Goal: Task Accomplishment & Management: Use online tool/utility

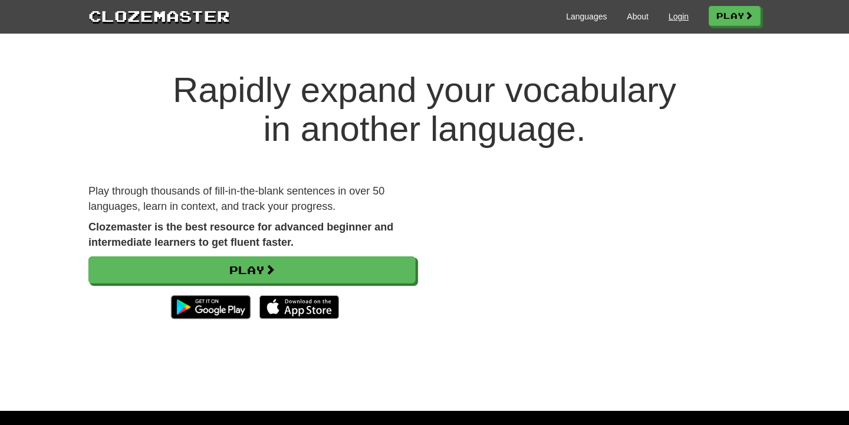
click at [680, 16] on link "Login" at bounding box center [679, 17] width 20 height 12
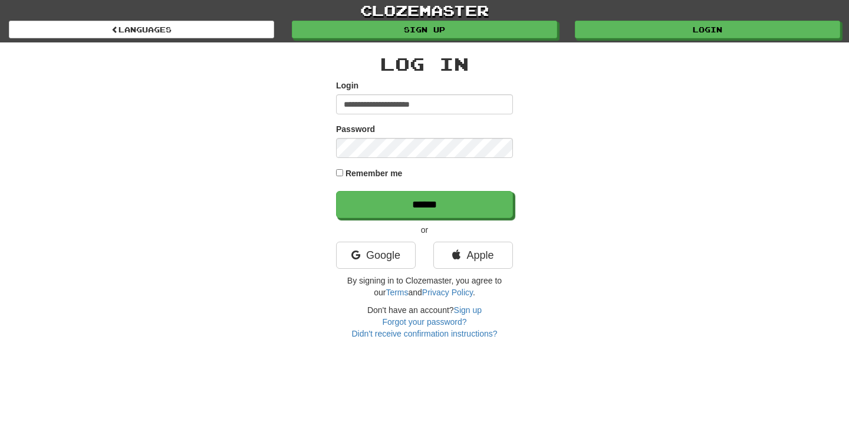
type input "**********"
click at [425, 204] on input "******" at bounding box center [424, 204] width 177 height 27
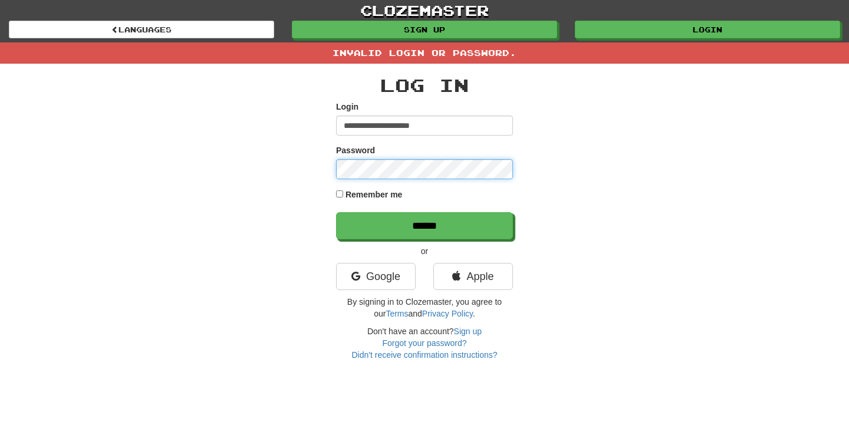
click at [425, 225] on input "******" at bounding box center [424, 225] width 177 height 27
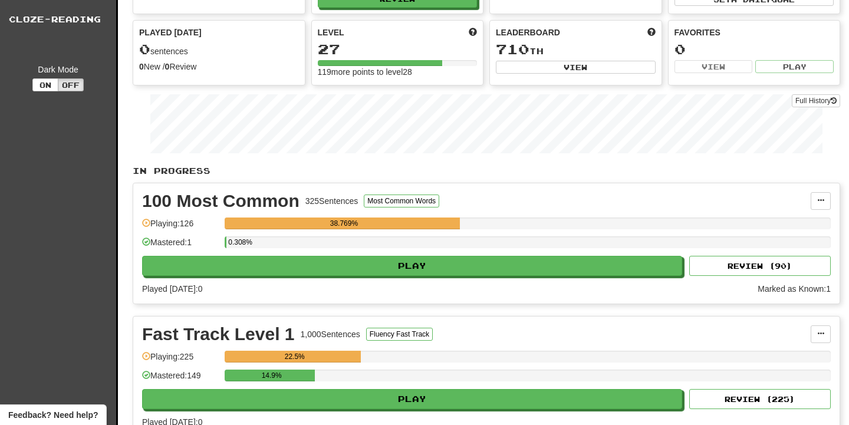
scroll to position [90, 0]
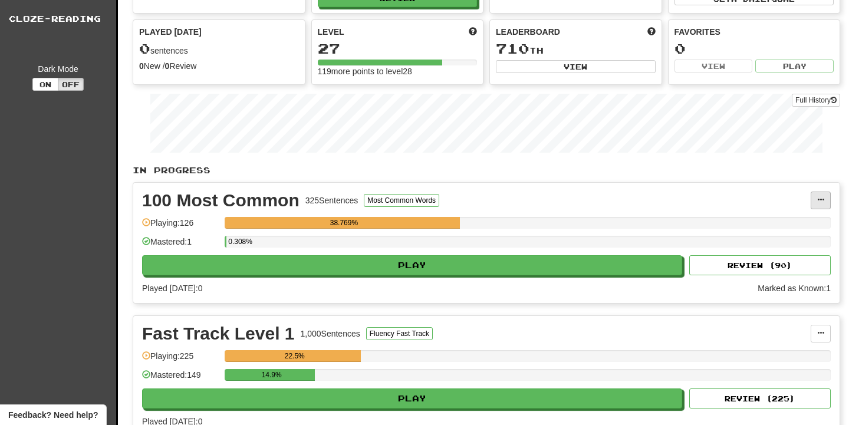
click at [818, 199] on span at bounding box center [820, 199] width 7 height 7
click at [765, 226] on span "Manage Sentences" at bounding box center [770, 221] width 71 height 9
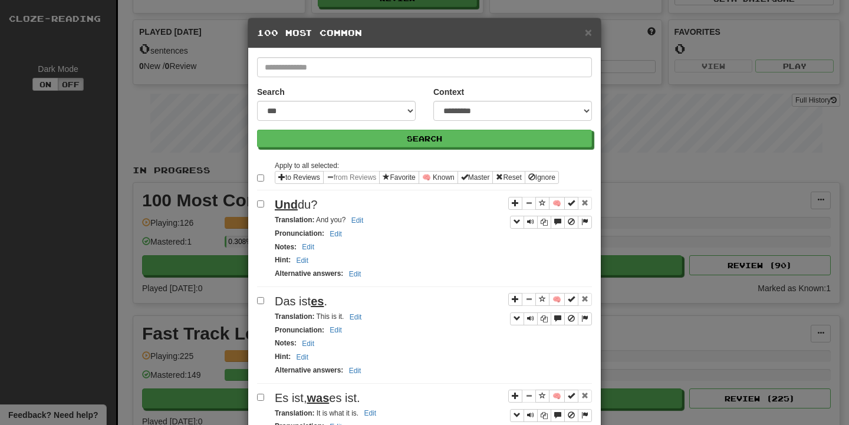
scroll to position [0, 0]
click at [580, 171] on div "Apply to all selected: to Reviews from Reviews Favorite 🧠 Known Master Reset Ig…" at bounding box center [424, 174] width 335 height 31
click at [479, 175] on button "Master" at bounding box center [476, 177] width 36 height 13
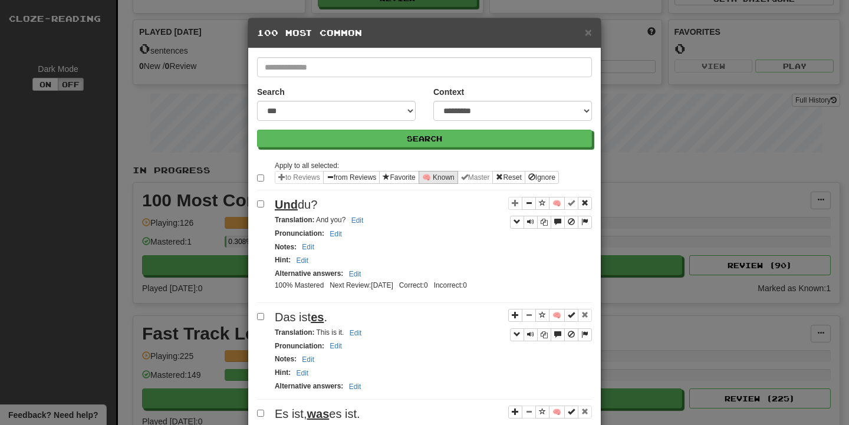
click at [446, 175] on button "🧠 Known" at bounding box center [439, 177] width 40 height 13
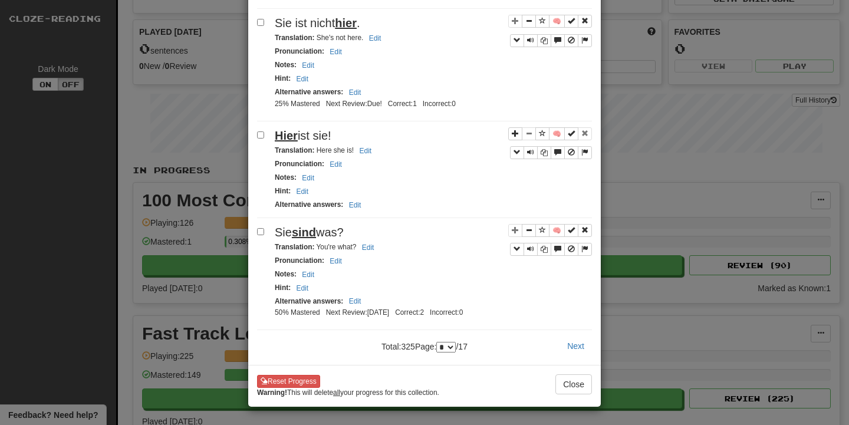
scroll to position [1932, 0]
click at [576, 336] on button "Next" at bounding box center [576, 346] width 32 height 20
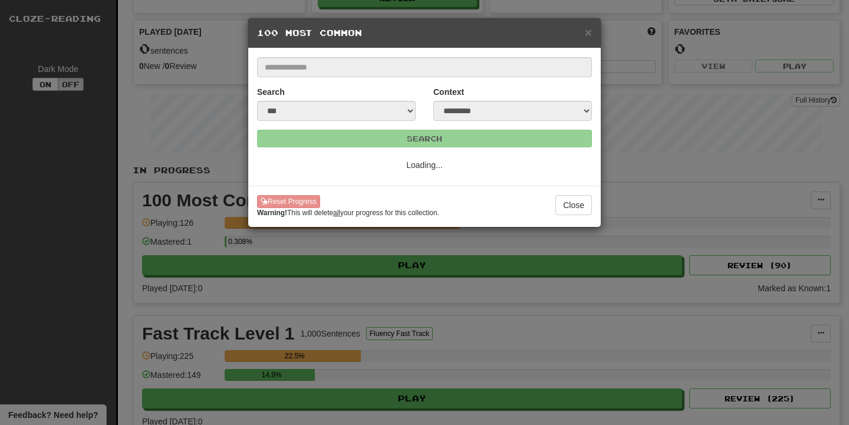
select select "*"
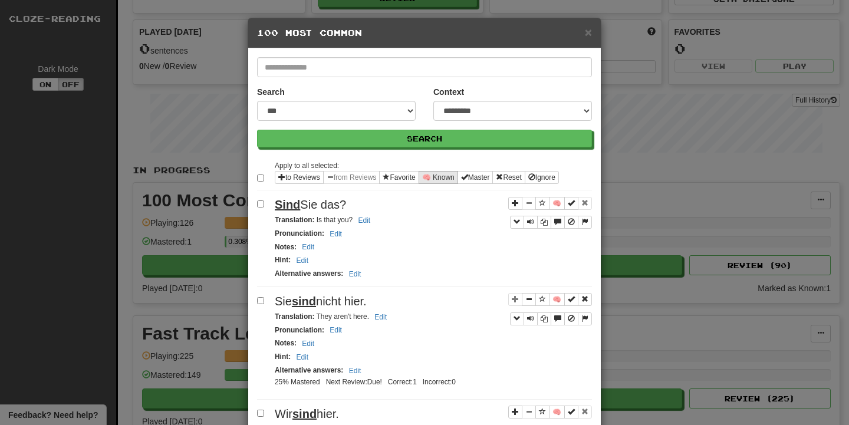
click at [440, 173] on button "🧠 Known" at bounding box center [439, 177] width 40 height 13
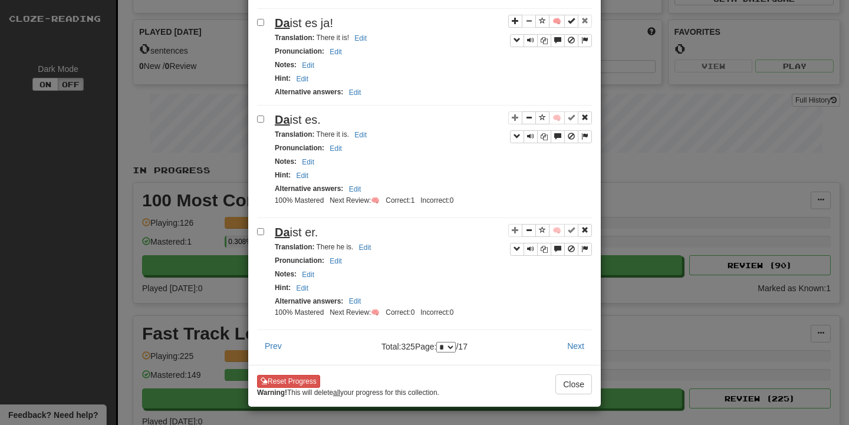
scroll to position [1993, 0]
click at [576, 338] on button "Next" at bounding box center [576, 346] width 32 height 20
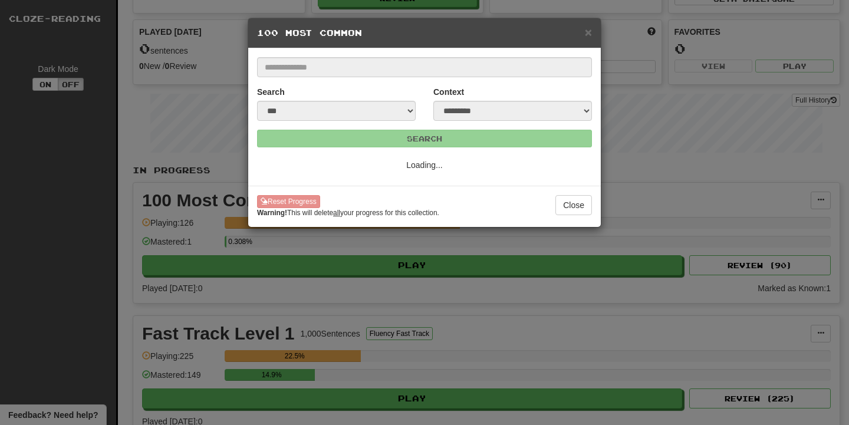
select select "*"
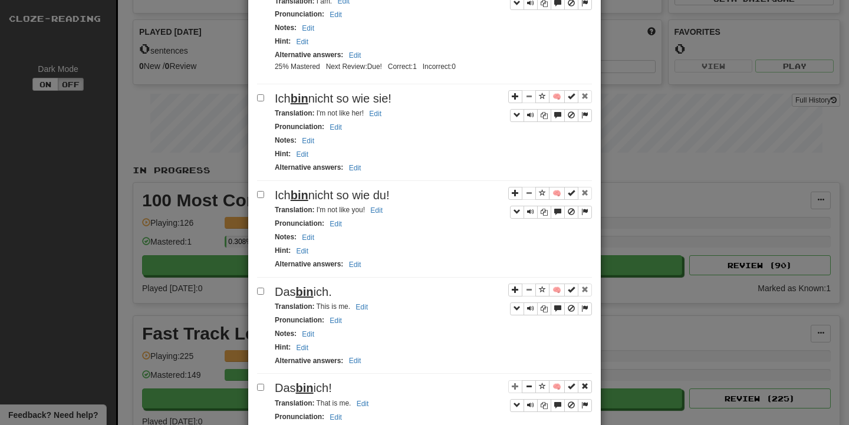
scroll to position [1139, 0]
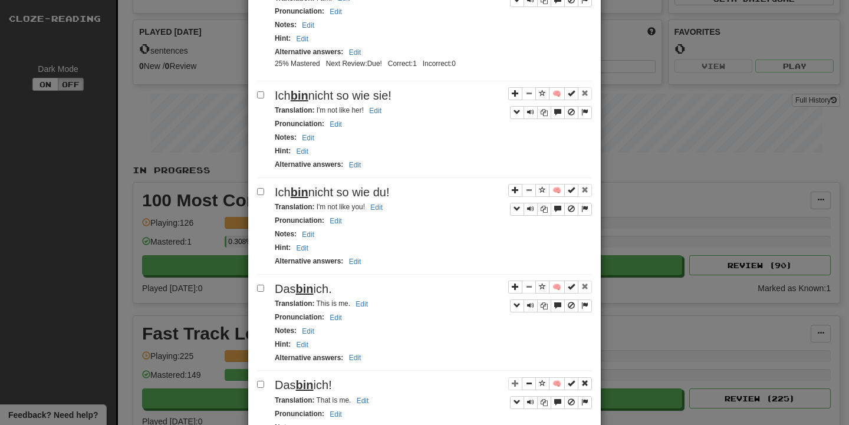
click at [264, 100] on label at bounding box center [263, 95] width 12 height 12
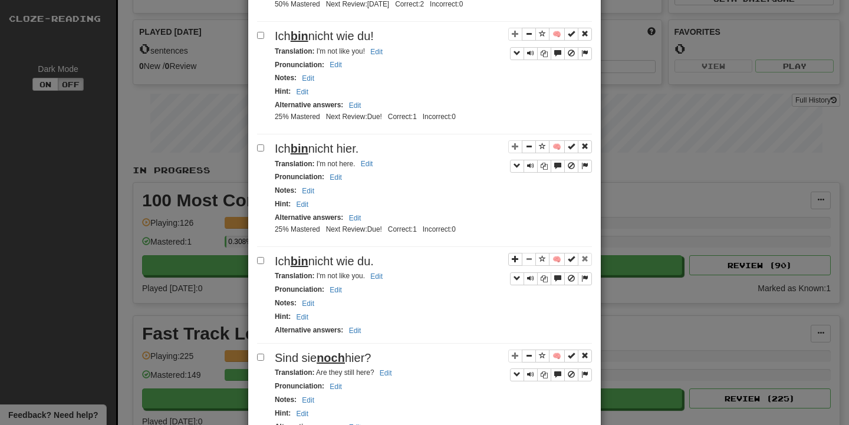
scroll to position [1724, 0]
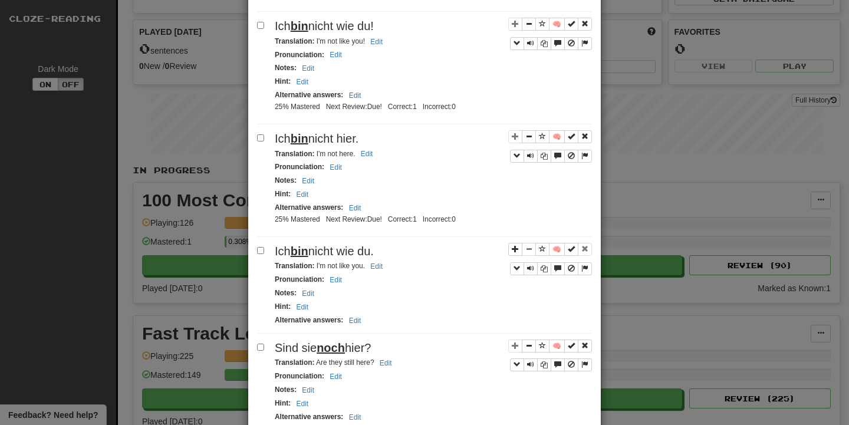
click at [264, 251] on label at bounding box center [263, 251] width 12 height 12
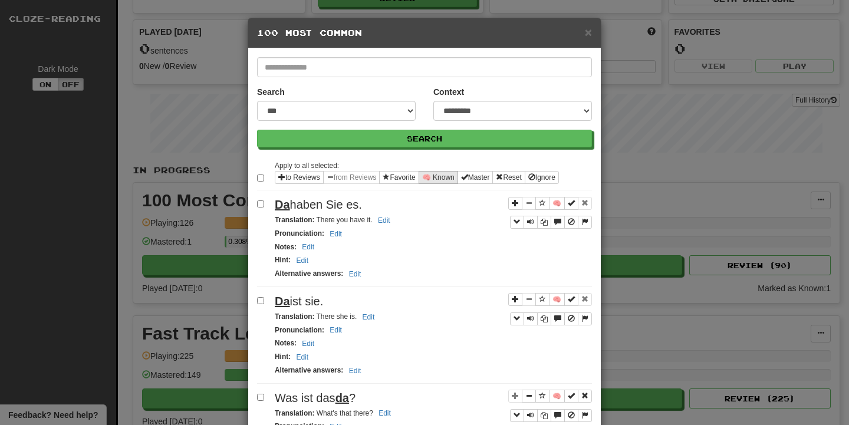
scroll to position [0, 0]
click at [448, 177] on button "🧠 Known" at bounding box center [439, 177] width 40 height 13
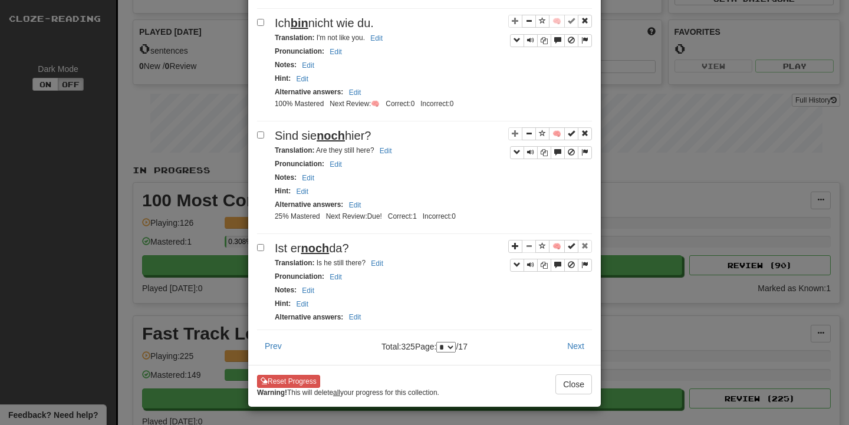
scroll to position [2024, 0]
click at [582, 339] on button "Next" at bounding box center [576, 346] width 32 height 20
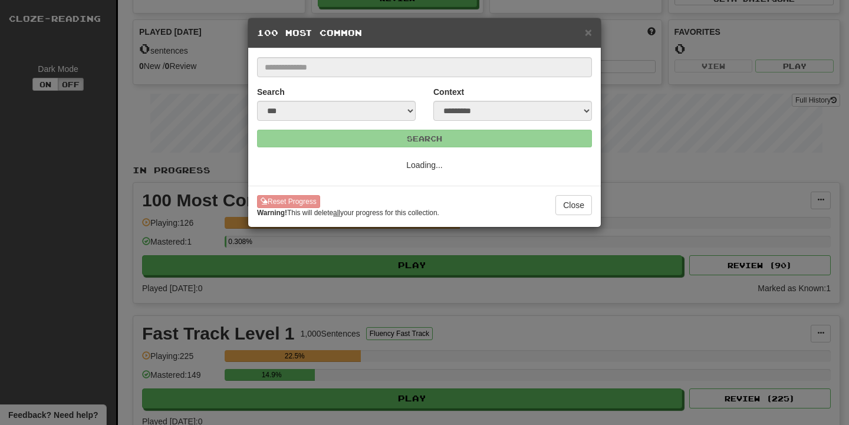
scroll to position [0, 0]
select select "*"
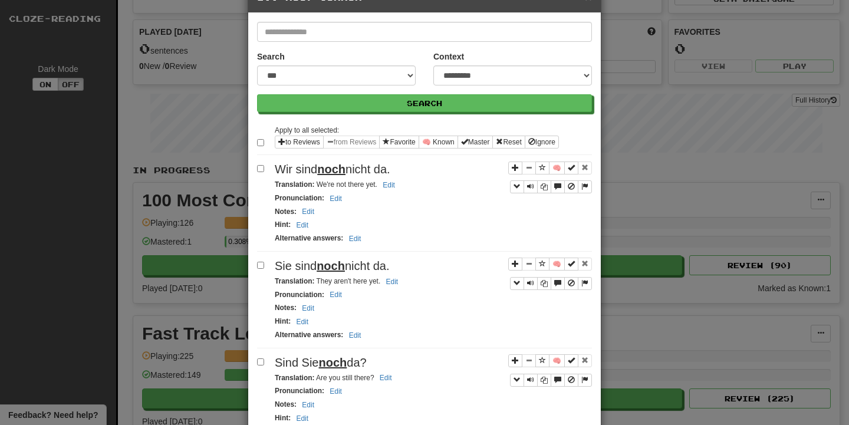
scroll to position [1, 0]
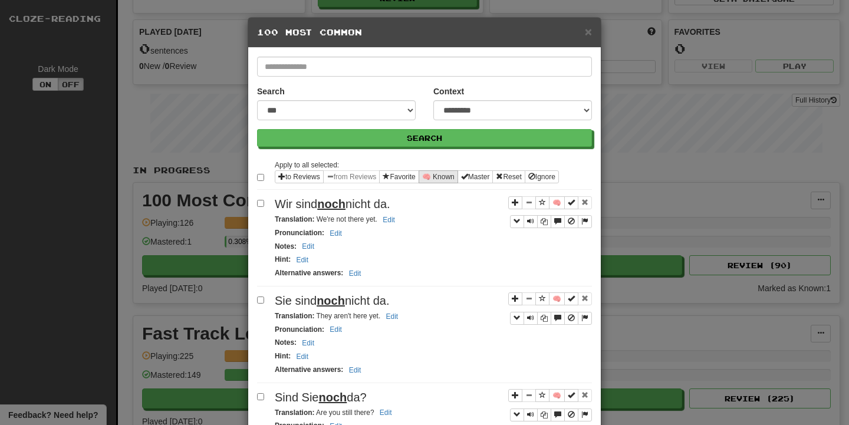
click at [442, 179] on button "🧠 Known" at bounding box center [439, 176] width 40 height 13
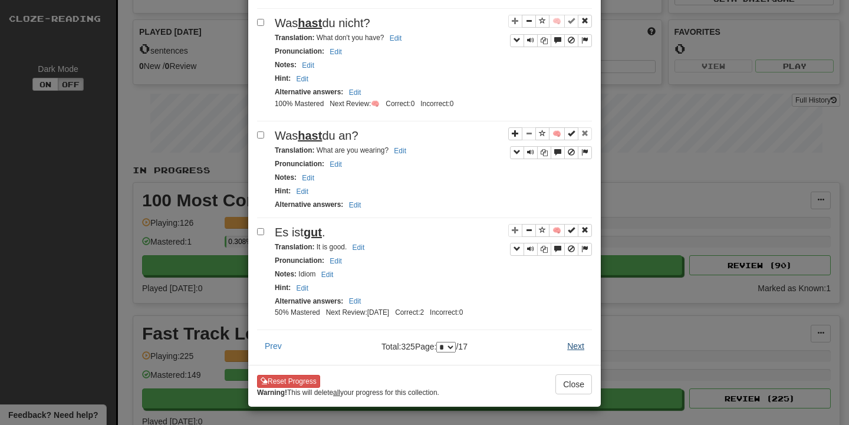
scroll to position [1932, 0]
click at [576, 340] on button "Next" at bounding box center [576, 346] width 32 height 20
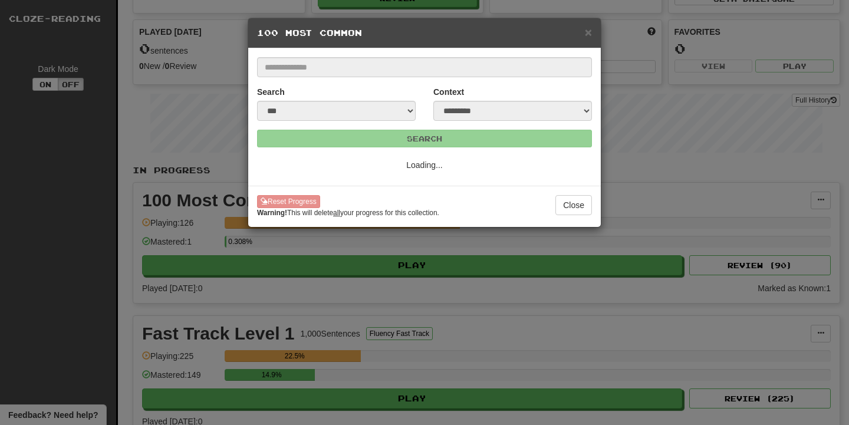
scroll to position [0, 0]
select select "*"
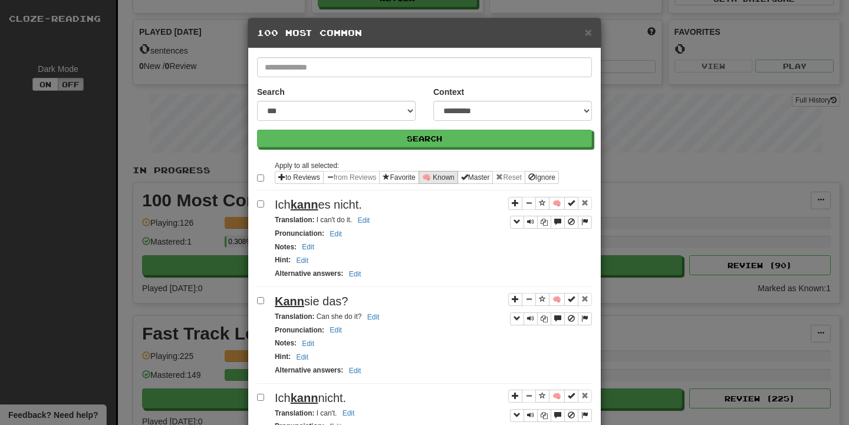
click at [448, 176] on button "🧠 Known" at bounding box center [439, 177] width 40 height 13
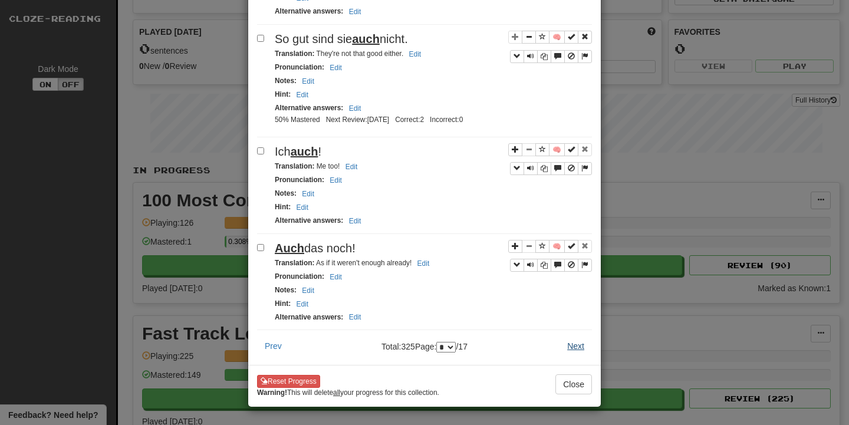
scroll to position [1886, 0]
click at [576, 336] on button "Next" at bounding box center [576, 346] width 32 height 20
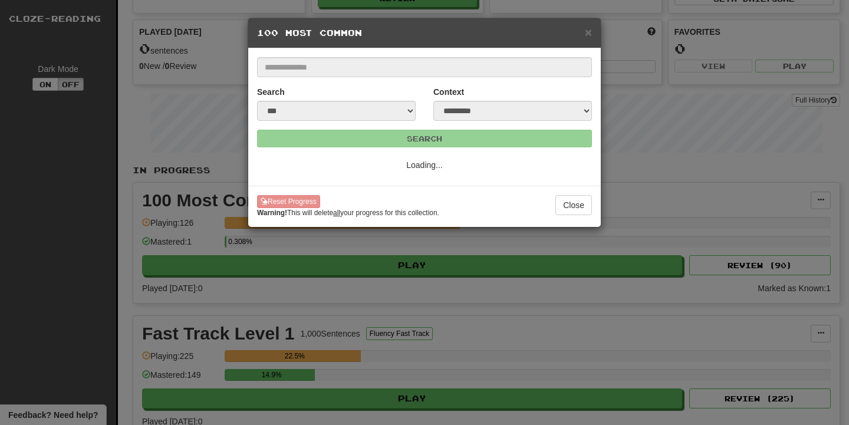
select select "*"
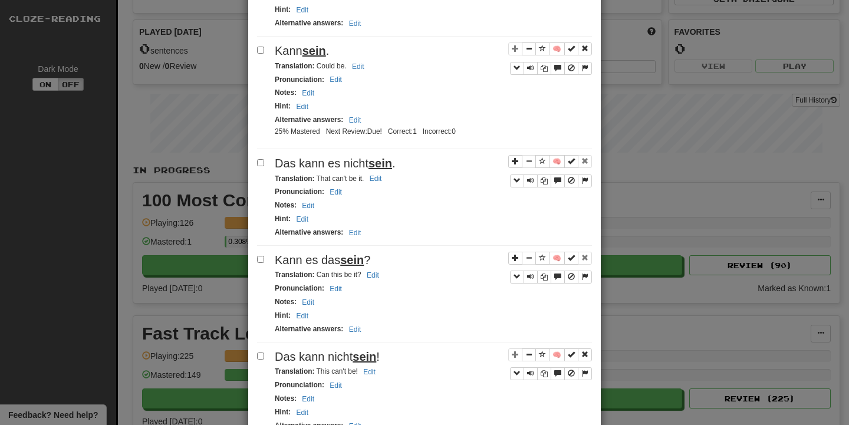
scroll to position [972, 0]
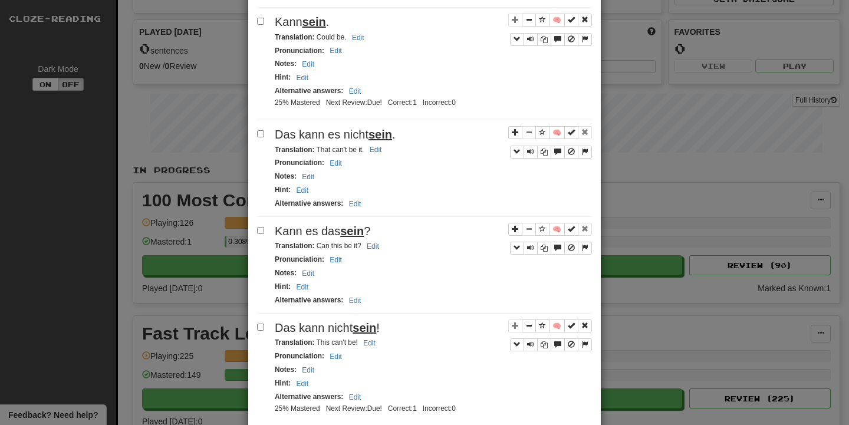
click at [266, 137] on label at bounding box center [263, 134] width 12 height 12
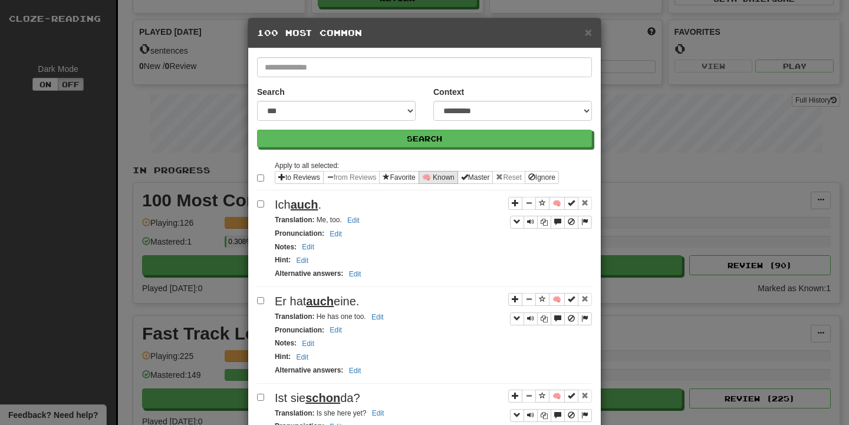
scroll to position [0, 0]
click at [438, 175] on button "🧠 Known" at bounding box center [439, 177] width 40 height 13
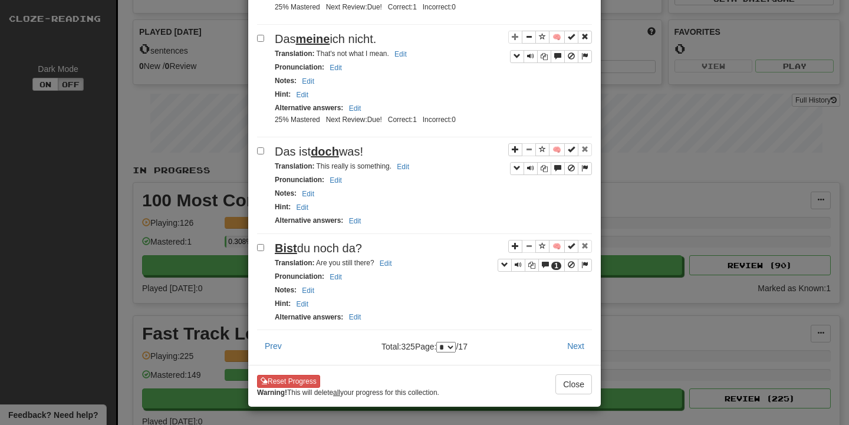
scroll to position [1993, 0]
click at [578, 338] on button "Next" at bounding box center [576, 346] width 32 height 20
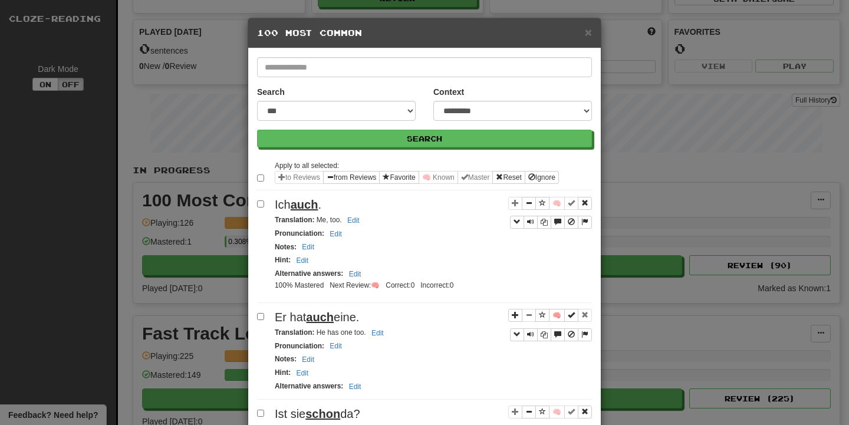
select select "*"
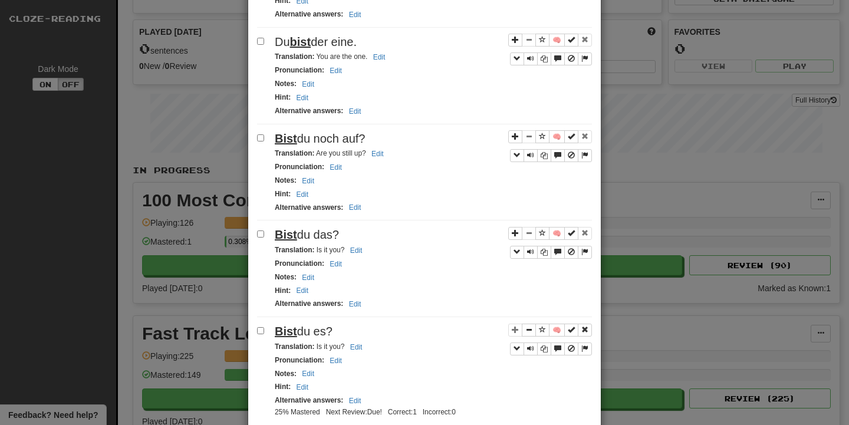
scroll to position [599, 0]
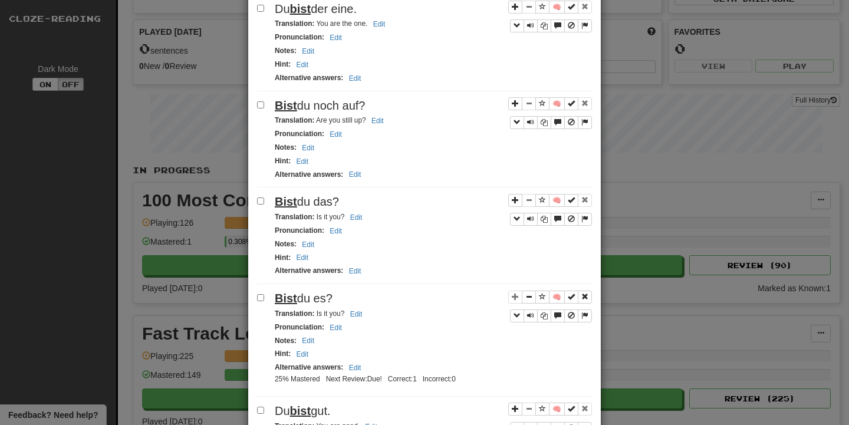
click at [265, 204] on label at bounding box center [263, 201] width 12 height 12
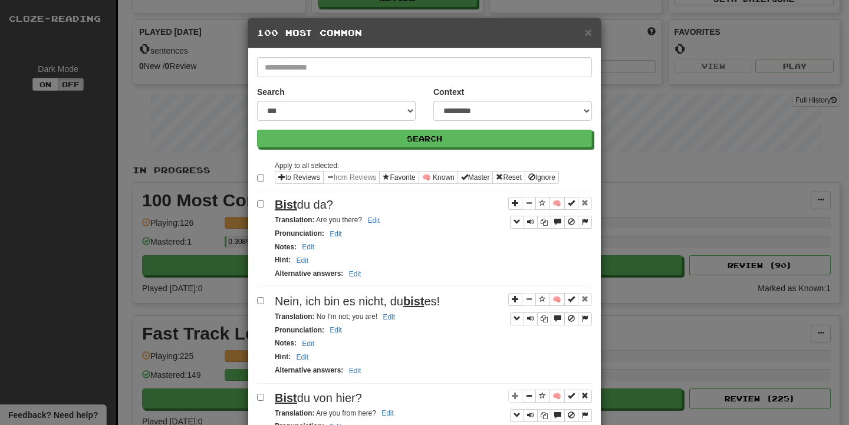
scroll to position [0, 0]
click at [435, 176] on button "🧠 Known" at bounding box center [439, 177] width 40 height 13
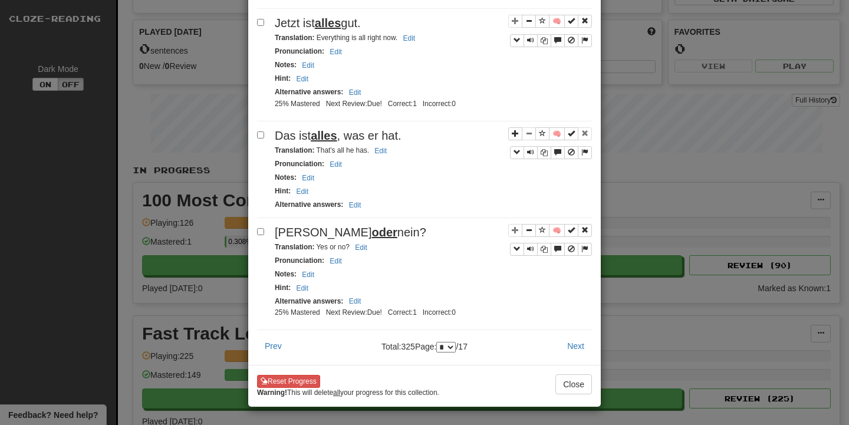
scroll to position [2008, 0]
click at [573, 341] on button "Next" at bounding box center [576, 346] width 32 height 20
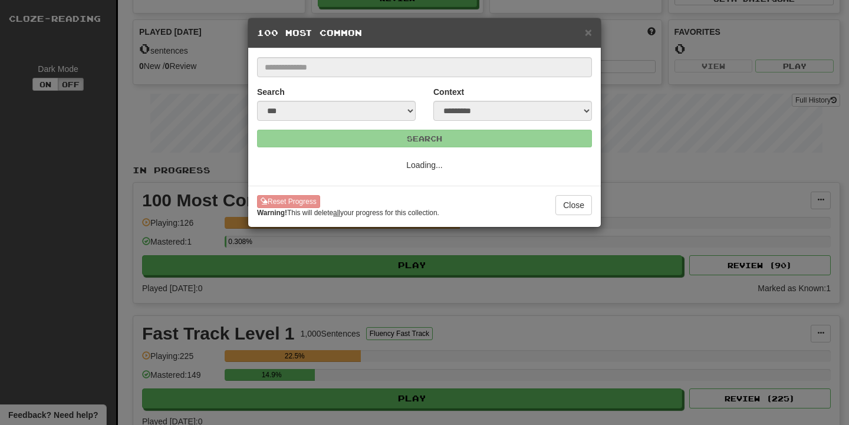
select select "*"
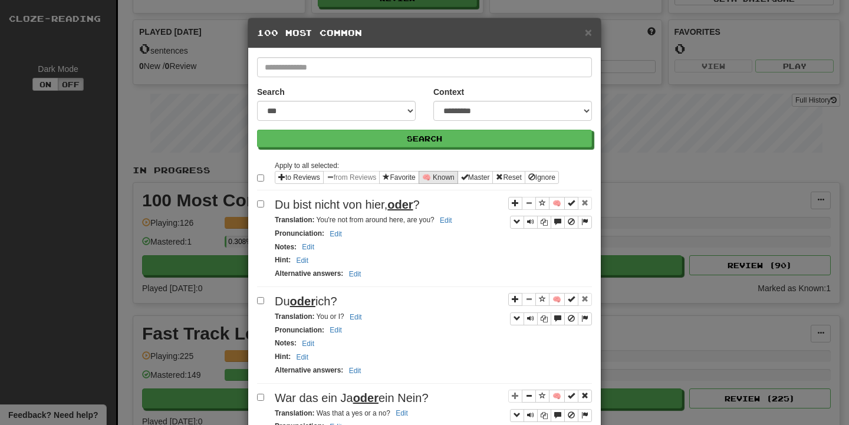
click at [448, 178] on button "🧠 Known" at bounding box center [439, 177] width 40 height 13
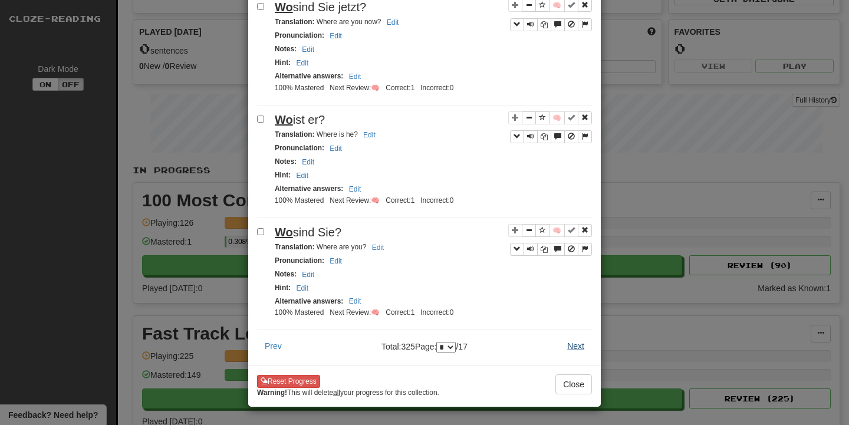
scroll to position [1993, 0]
click at [574, 336] on button "Next" at bounding box center [576, 346] width 32 height 20
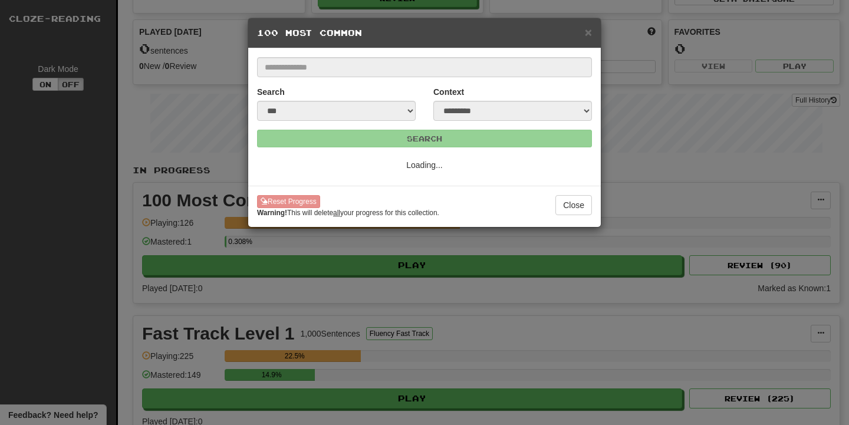
select select "*"
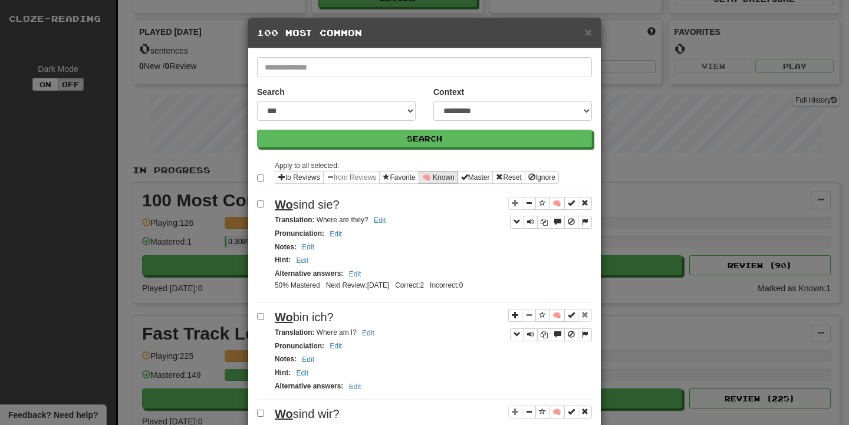
click at [445, 179] on button "🧠 Known" at bounding box center [439, 177] width 40 height 13
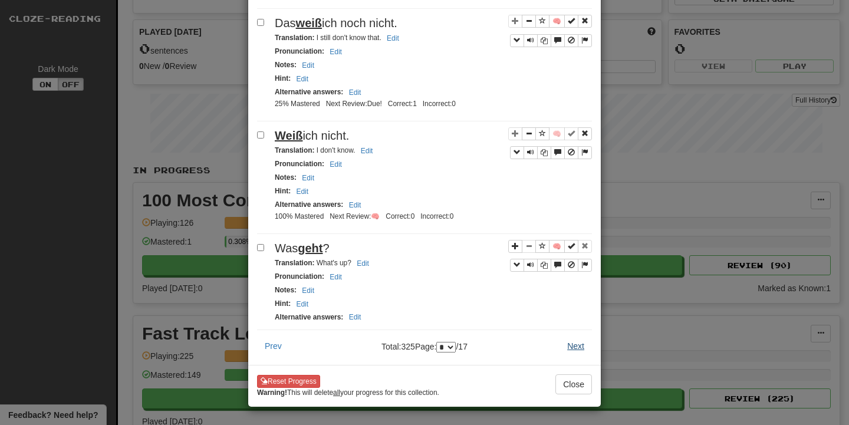
scroll to position [2039, 0]
click at [571, 338] on button "Next" at bounding box center [576, 346] width 32 height 20
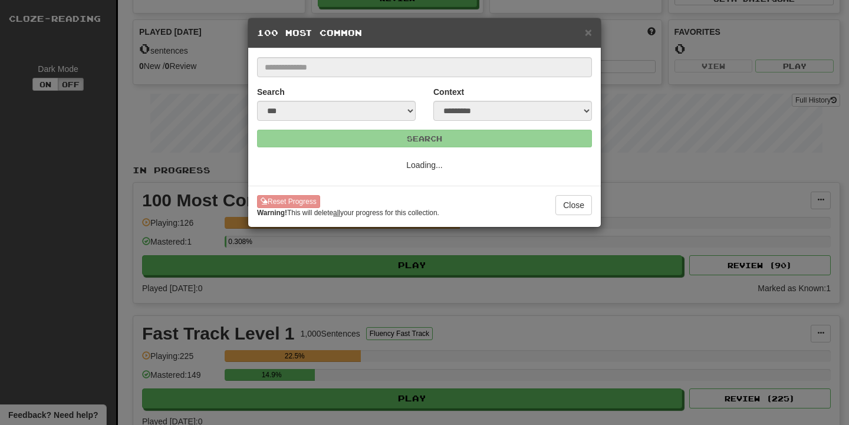
scroll to position [0, 0]
select select "**"
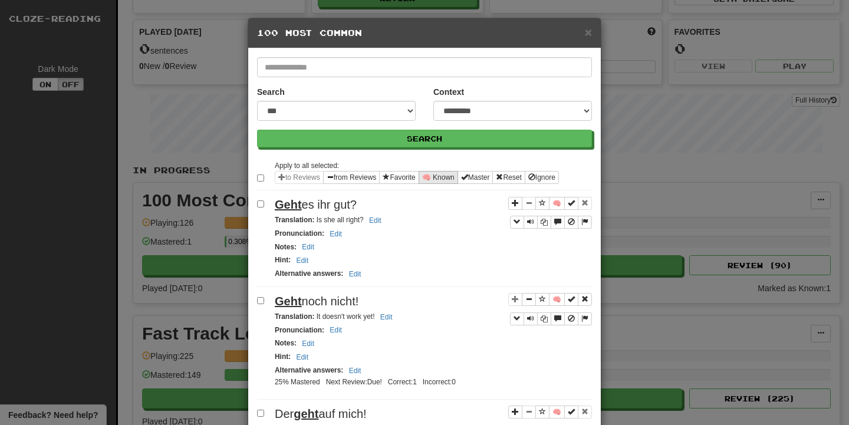
click at [438, 172] on button "🧠 Known" at bounding box center [439, 177] width 40 height 13
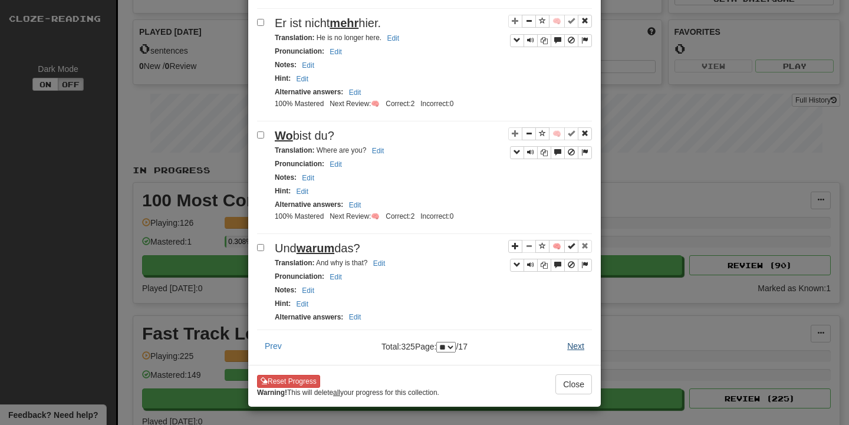
scroll to position [1947, 0]
click at [570, 336] on button "Next" at bounding box center [576, 346] width 32 height 20
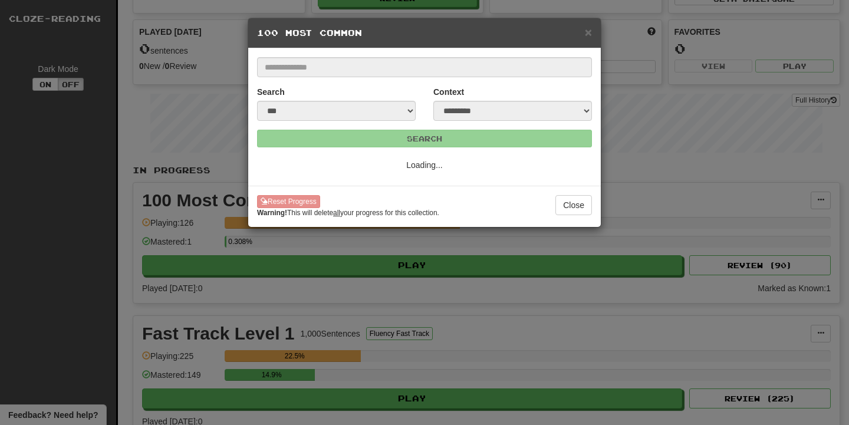
select select "**"
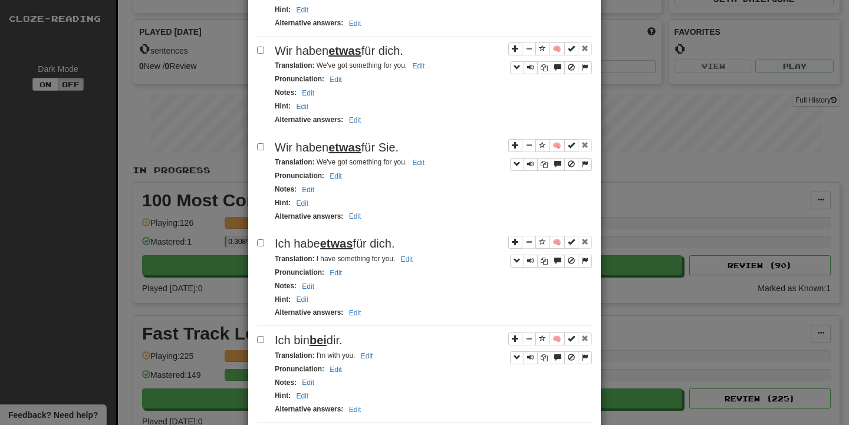
scroll to position [1717, 0]
click at [266, 146] on label at bounding box center [263, 146] width 12 height 12
click at [265, 248] on label at bounding box center [263, 242] width 12 height 12
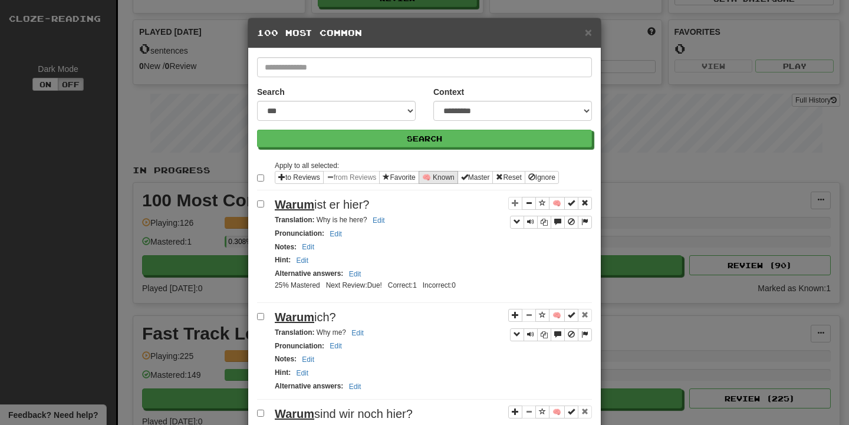
scroll to position [0, 0]
click at [448, 179] on button "🧠 Known" at bounding box center [439, 177] width 40 height 13
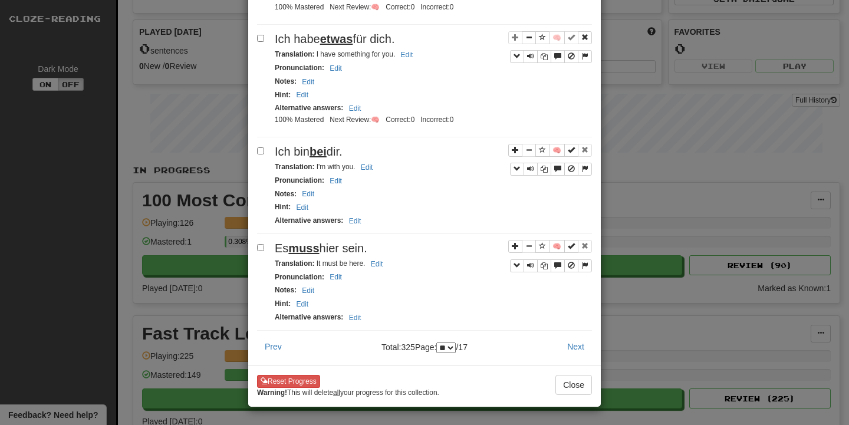
scroll to position [2025, 0]
click at [576, 337] on button "Next" at bounding box center [576, 347] width 32 height 20
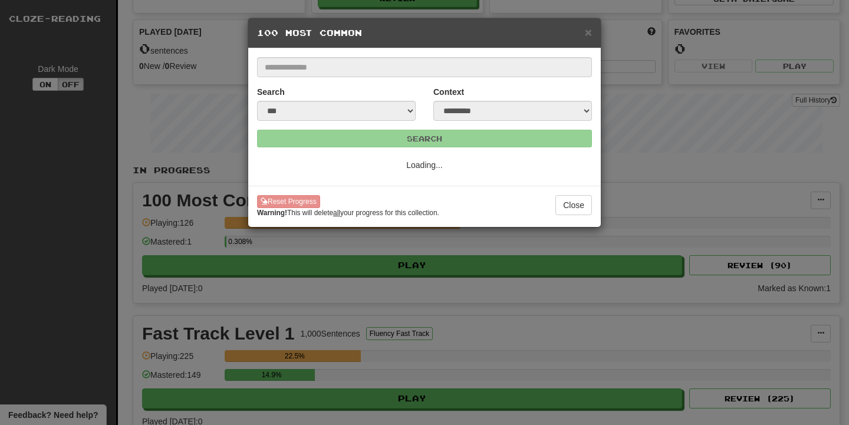
scroll to position [0, 0]
select select "**"
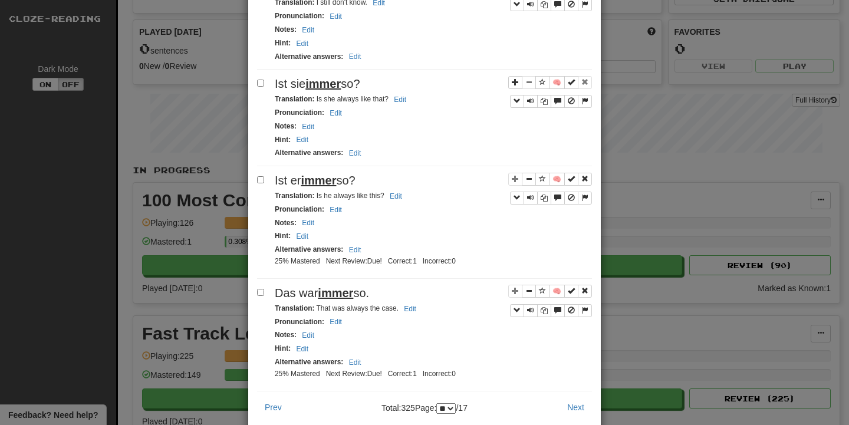
scroll to position [1861, 0]
click at [264, 297] on label at bounding box center [263, 291] width 12 height 12
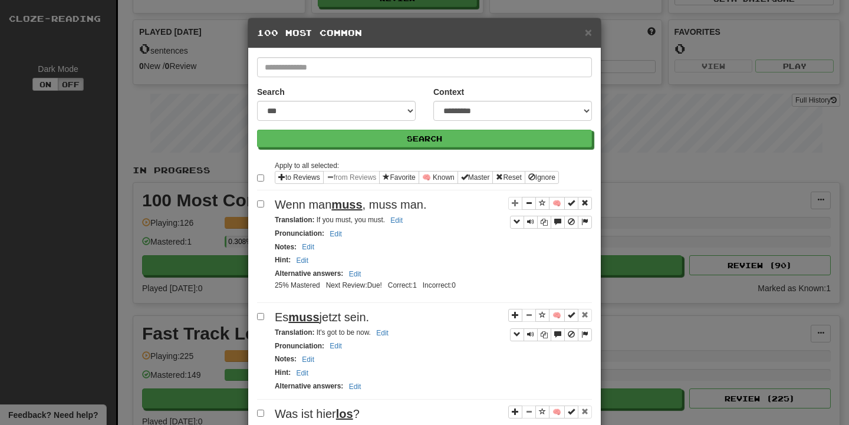
scroll to position [0, 0]
click at [452, 172] on button "🧠 Known" at bounding box center [439, 177] width 40 height 13
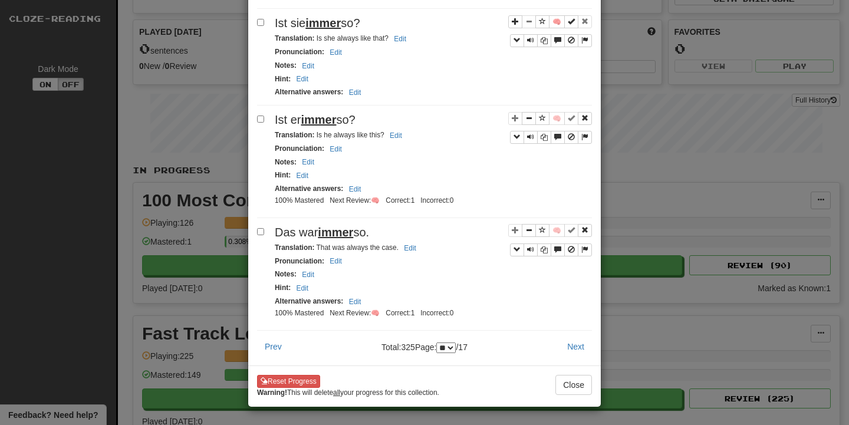
scroll to position [1964, 0]
click at [571, 342] on button "Next" at bounding box center [576, 347] width 32 height 20
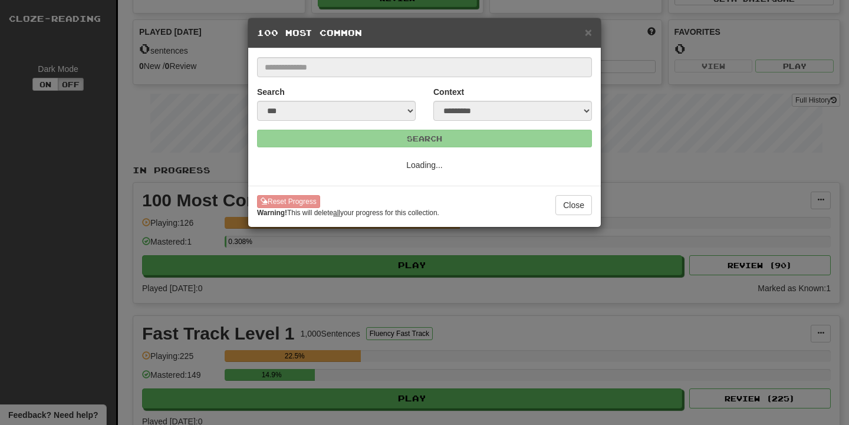
scroll to position [0, 0]
select select "**"
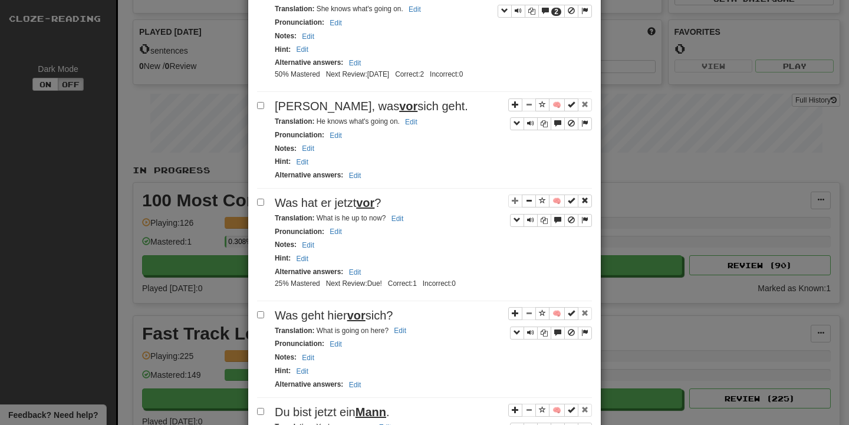
scroll to position [871, 0]
click at [257, 199] on div "**********" at bounding box center [424, 319] width 353 height 2284
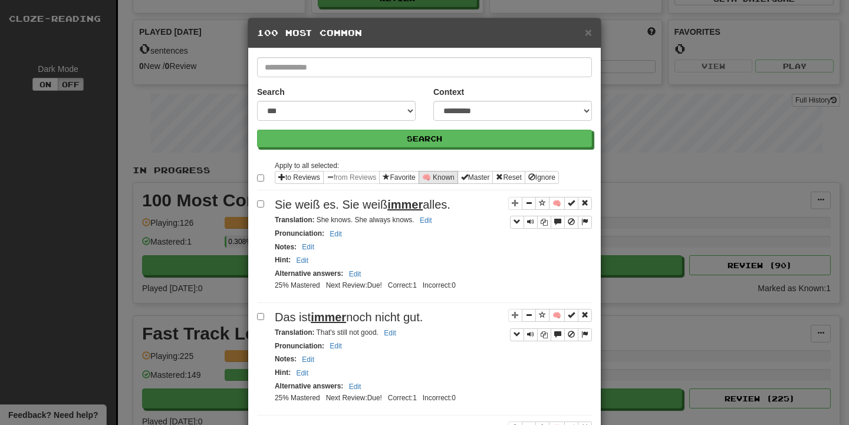
scroll to position [0, 0]
click at [436, 179] on button "🧠 Known" at bounding box center [439, 177] width 40 height 13
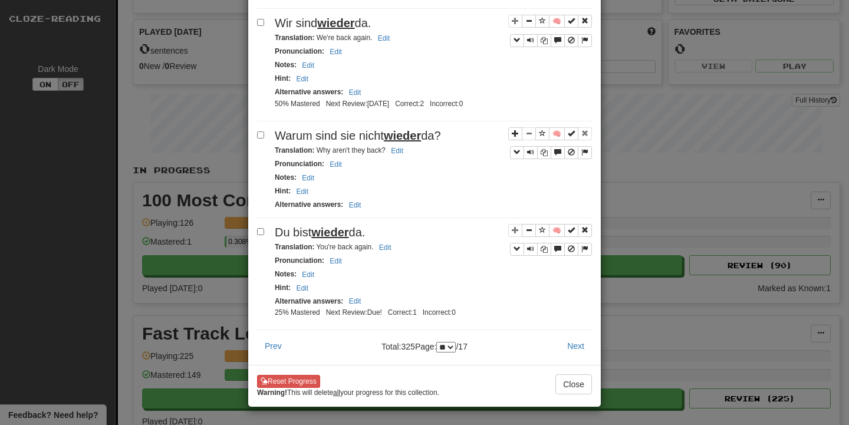
scroll to position [2008, 0]
click at [569, 340] on button "Next" at bounding box center [576, 346] width 32 height 20
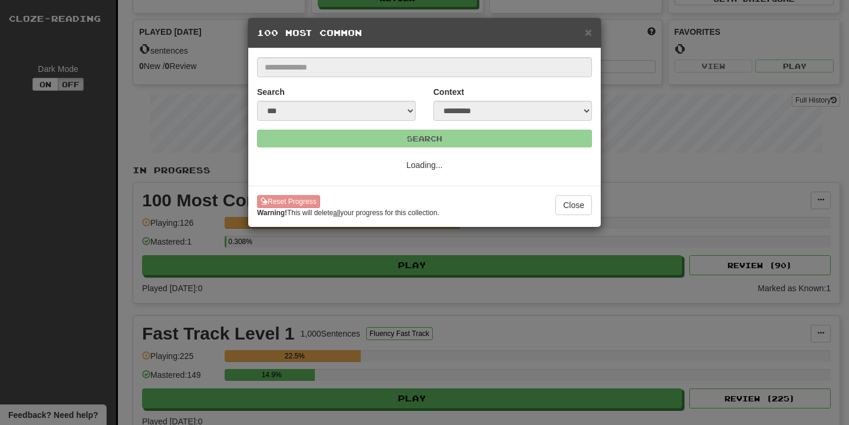
select select "**"
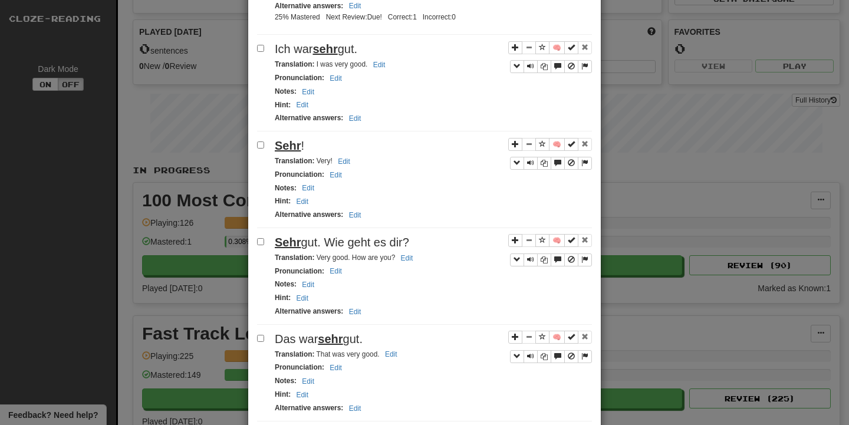
scroll to position [789, 0]
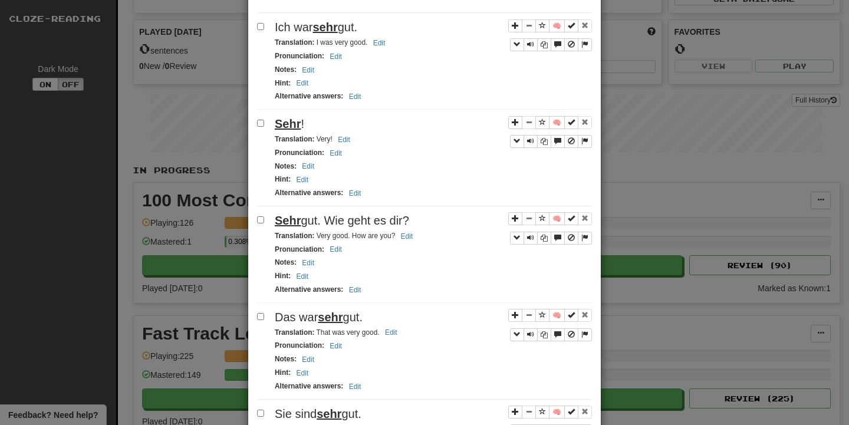
click at [259, 121] on label at bounding box center [263, 123] width 12 height 12
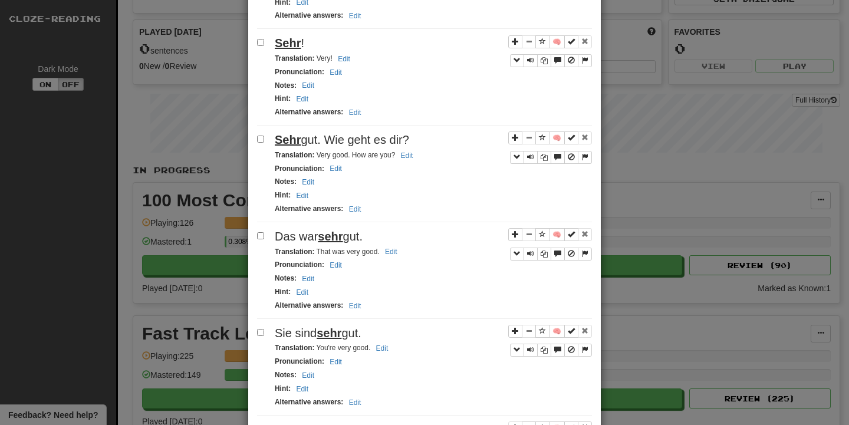
scroll to position [872, 0]
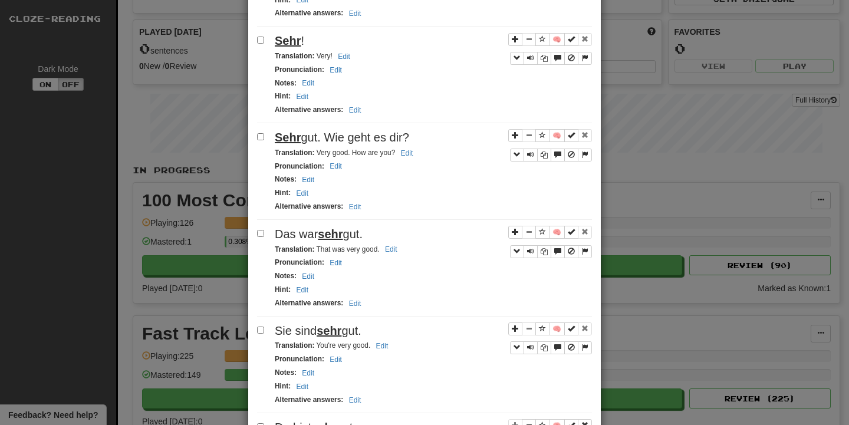
click at [264, 242] on div at bounding box center [263, 235] width 12 height 15
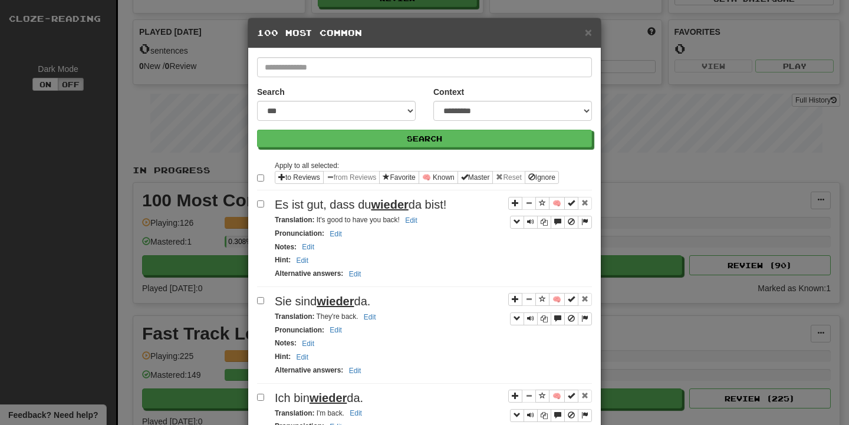
scroll to position [0, 0]
click at [449, 170] on div "Apply to all selected: to Reviews from Reviews Favorite 🧠 Known Master Reset Ig…" at bounding box center [424, 174] width 335 height 31
click at [443, 179] on button "🧠 Known" at bounding box center [439, 177] width 40 height 13
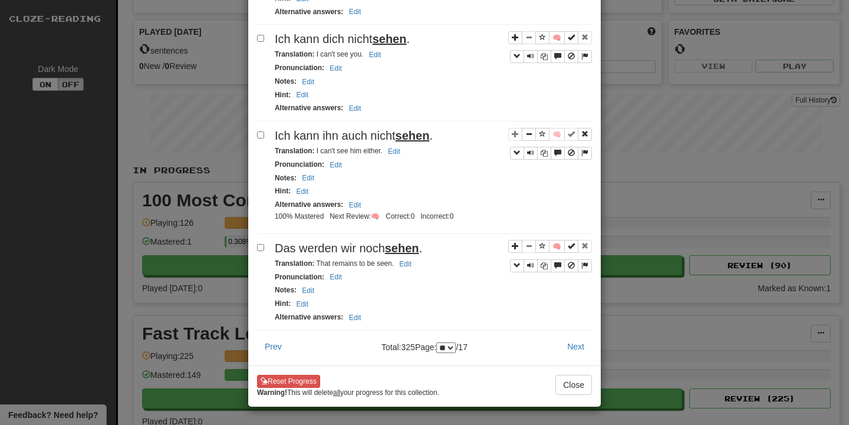
scroll to position [2040, 0]
click at [574, 340] on button "Next" at bounding box center [576, 347] width 32 height 20
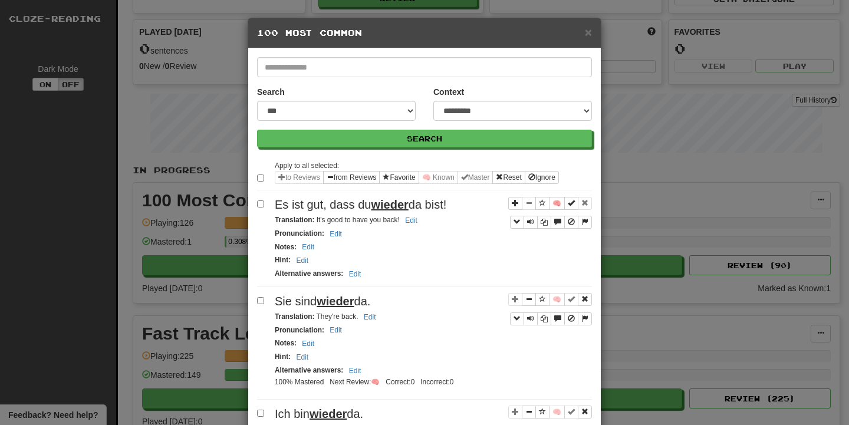
select select "**"
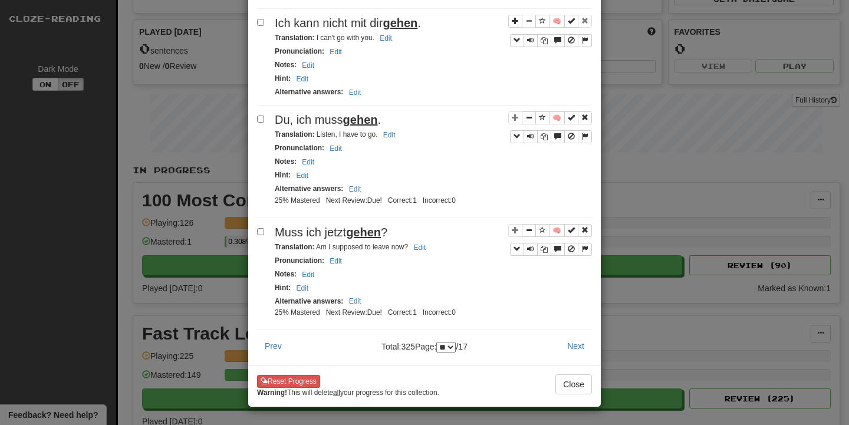
scroll to position [1947, 0]
click at [264, 226] on label at bounding box center [263, 232] width 12 height 12
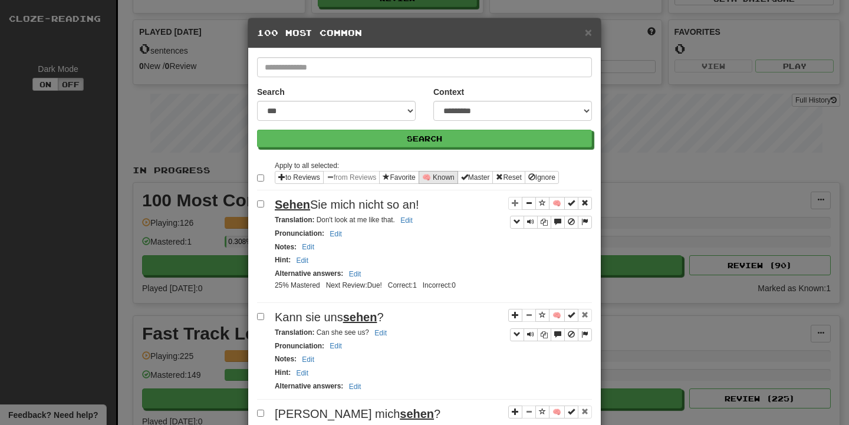
scroll to position [0, 0]
click at [452, 180] on button "🧠 Known" at bounding box center [439, 177] width 40 height 13
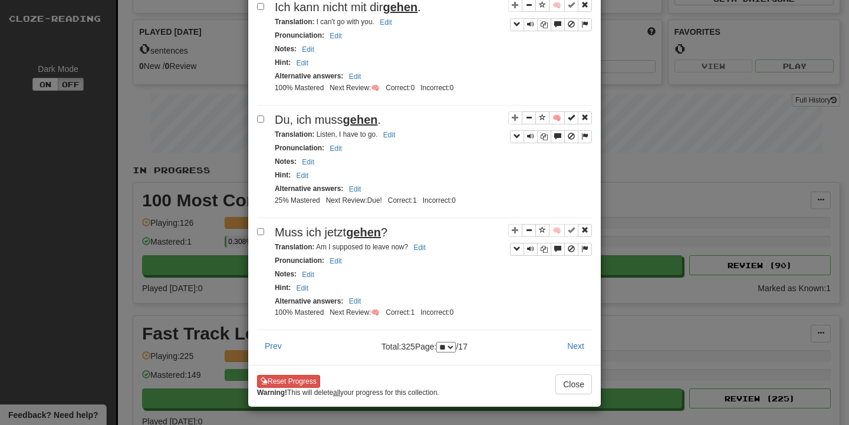
scroll to position [1993, 0]
click at [583, 336] on button "Next" at bounding box center [576, 346] width 32 height 20
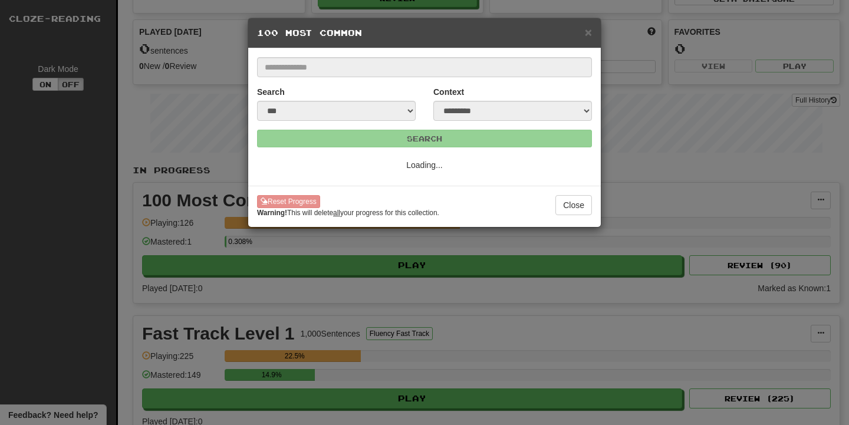
select select "**"
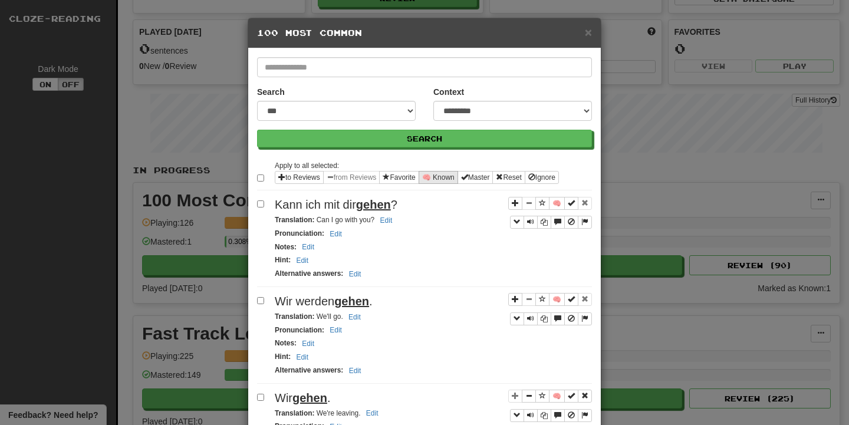
click at [453, 176] on button "🧠 Known" at bounding box center [439, 177] width 40 height 13
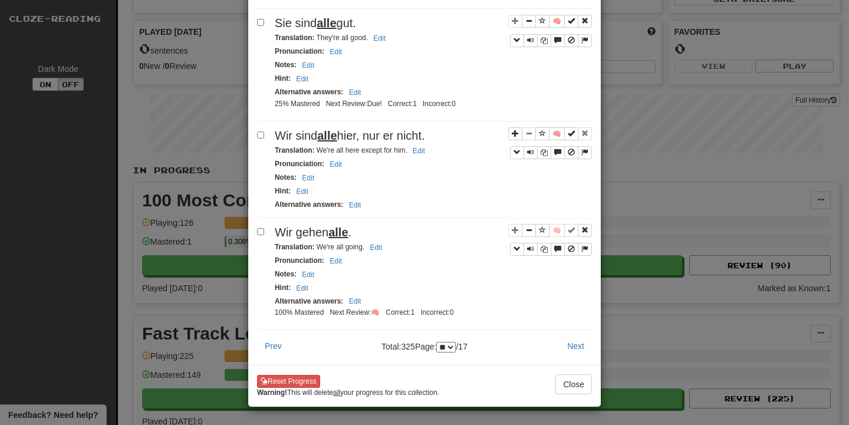
scroll to position [2040, 0]
click at [575, 341] on button "Next" at bounding box center [576, 346] width 32 height 20
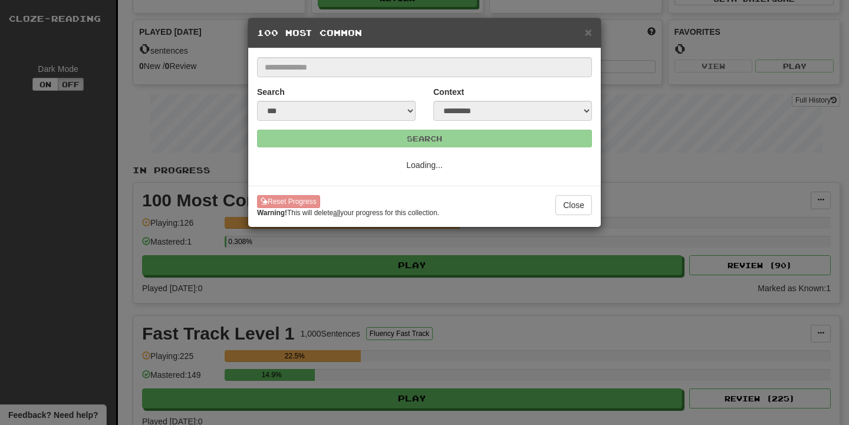
select select "**"
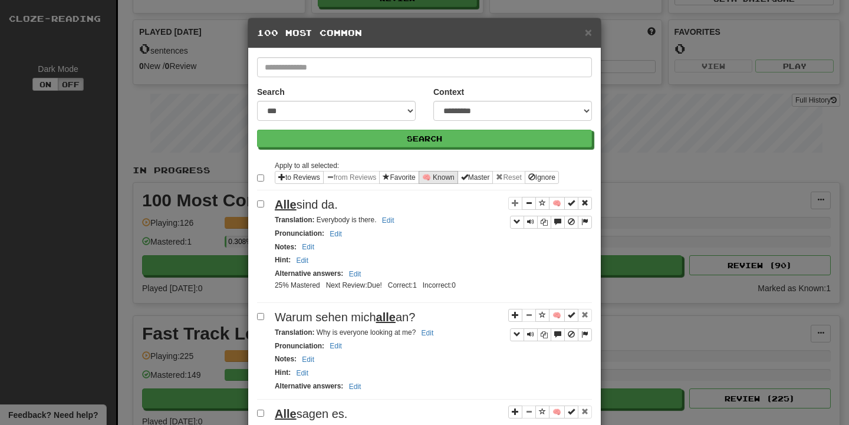
click at [452, 180] on button "🧠 Known" at bounding box center [439, 177] width 40 height 13
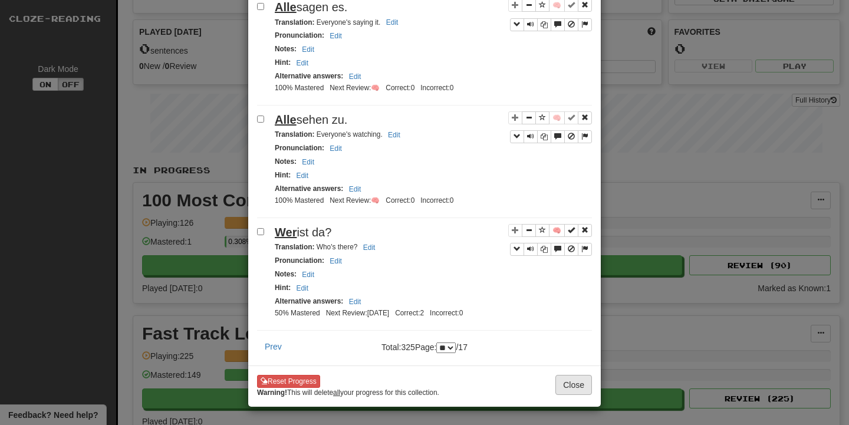
scroll to position [415, 0]
click at [570, 389] on button "Close" at bounding box center [573, 385] width 37 height 20
